Goal: Task Accomplishment & Management: Use online tool/utility

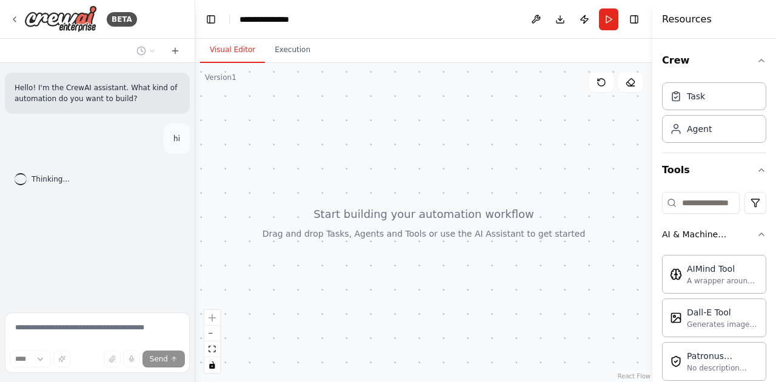
click at [33, 179] on span "Thinking..." at bounding box center [51, 180] width 38 height 10
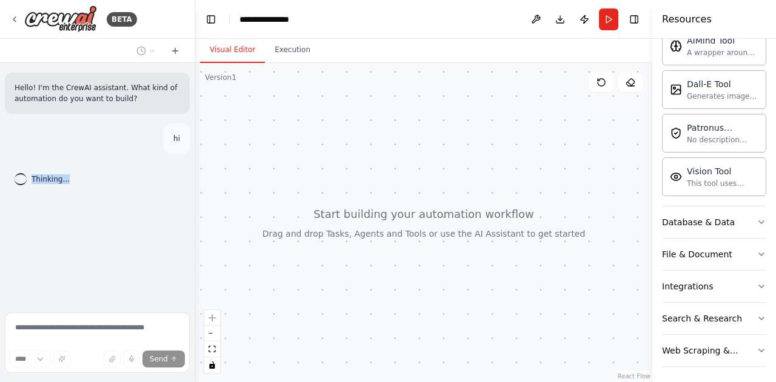
click at [33, 179] on span "Thinking..." at bounding box center [51, 180] width 38 height 10
click at [447, 237] on div at bounding box center [423, 222] width 457 height 319
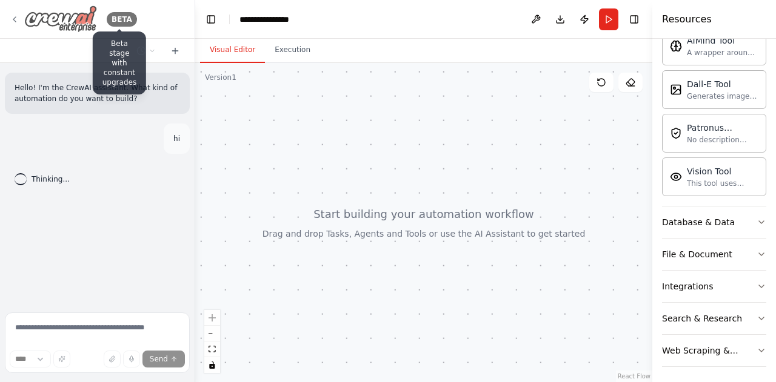
click at [120, 19] on div "BETA" at bounding box center [122, 19] width 30 height 15
